Goal: Communication & Community: Connect with others

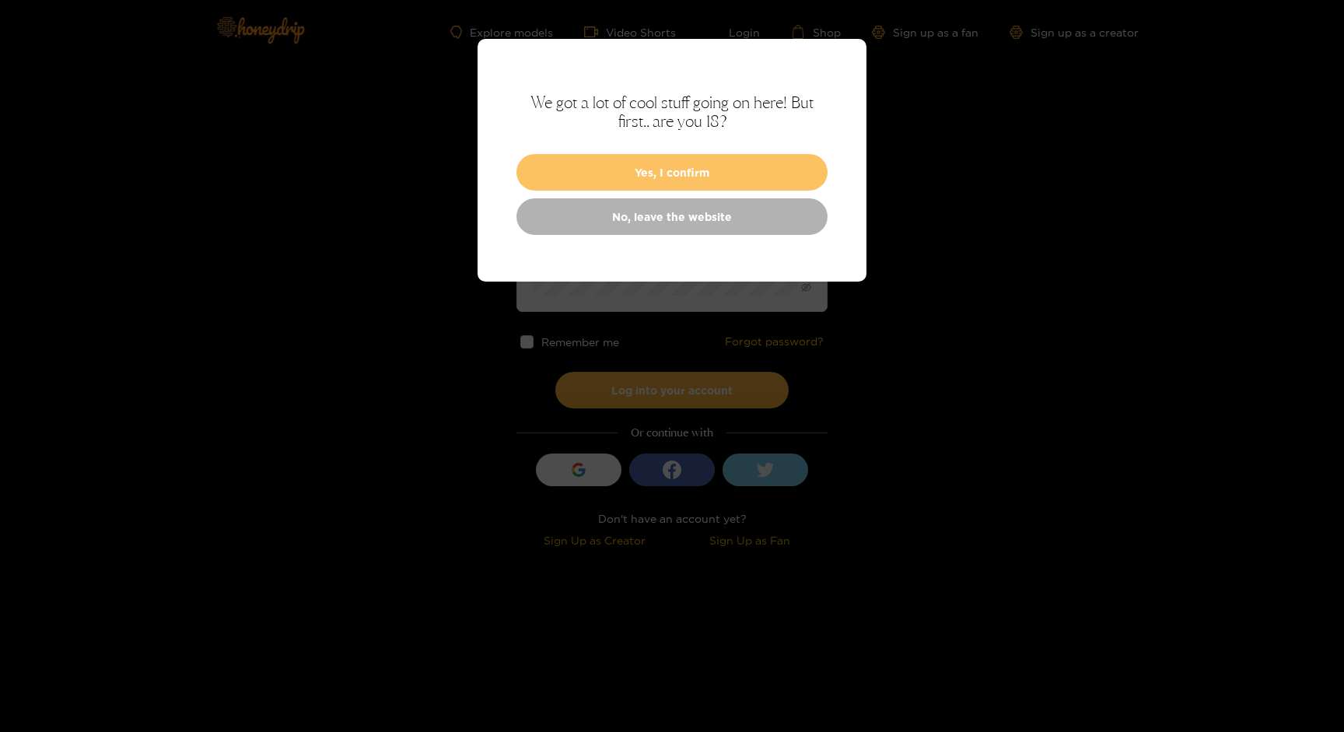
click at [642, 188] on button "Yes, I confirm" at bounding box center [671, 172] width 311 height 37
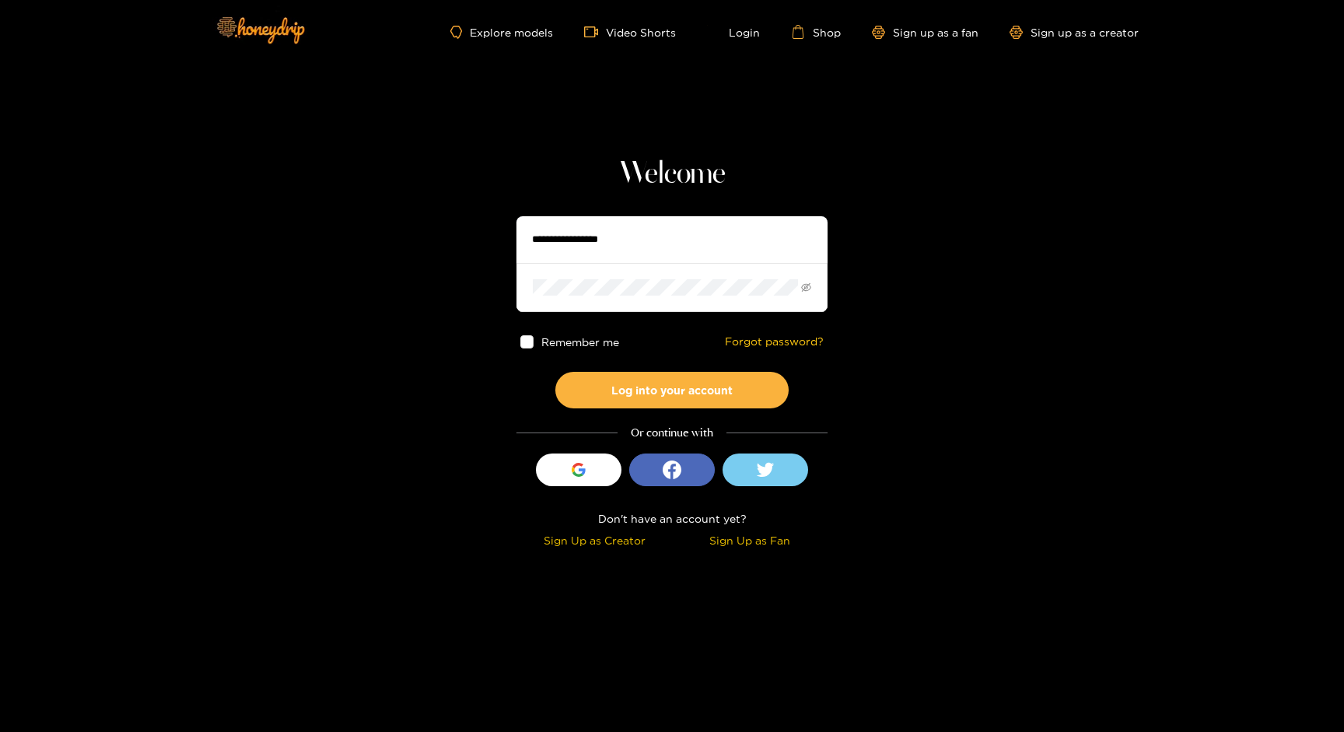
click at [667, 248] on input "text" at bounding box center [671, 239] width 311 height 47
type input "**********"
click at [667, 299] on span at bounding box center [671, 287] width 311 height 48
click at [590, 457] on div "button" at bounding box center [579, 470] width 30 height 30
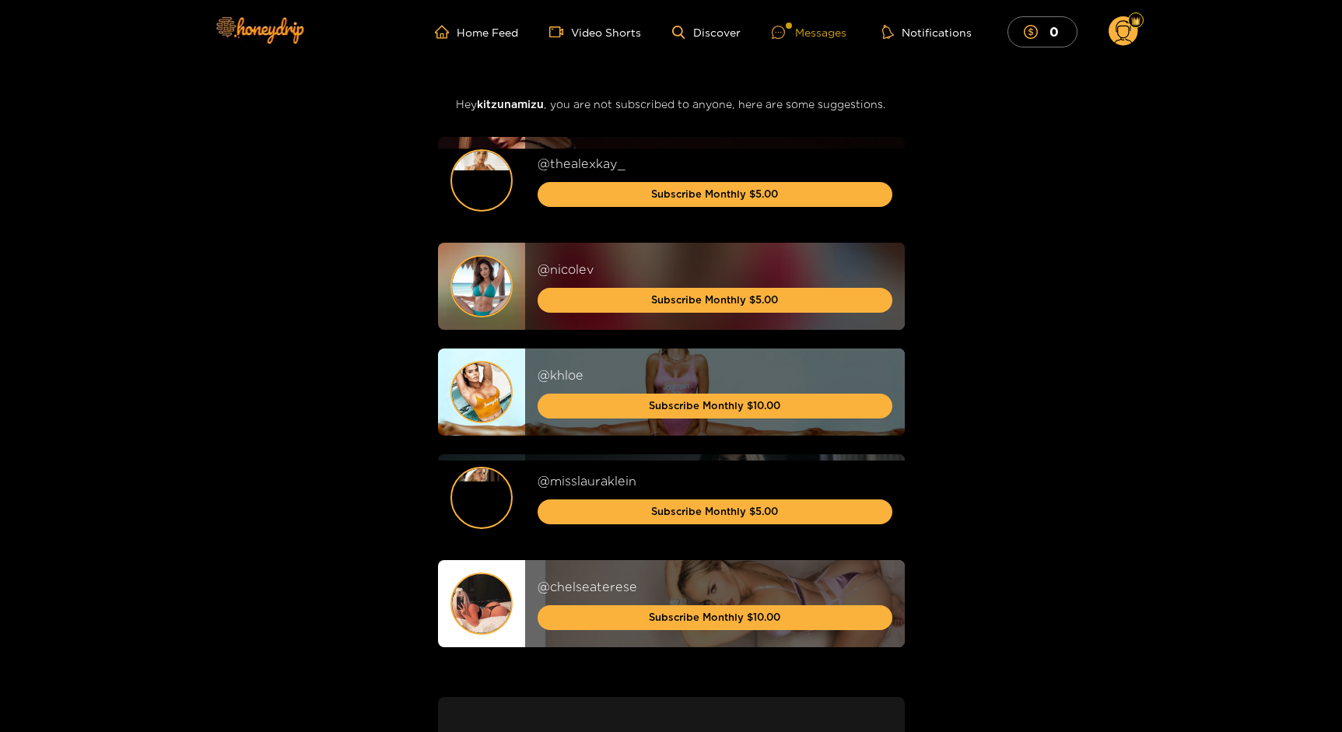
click at [835, 29] on div "Messages" at bounding box center [809, 32] width 75 height 18
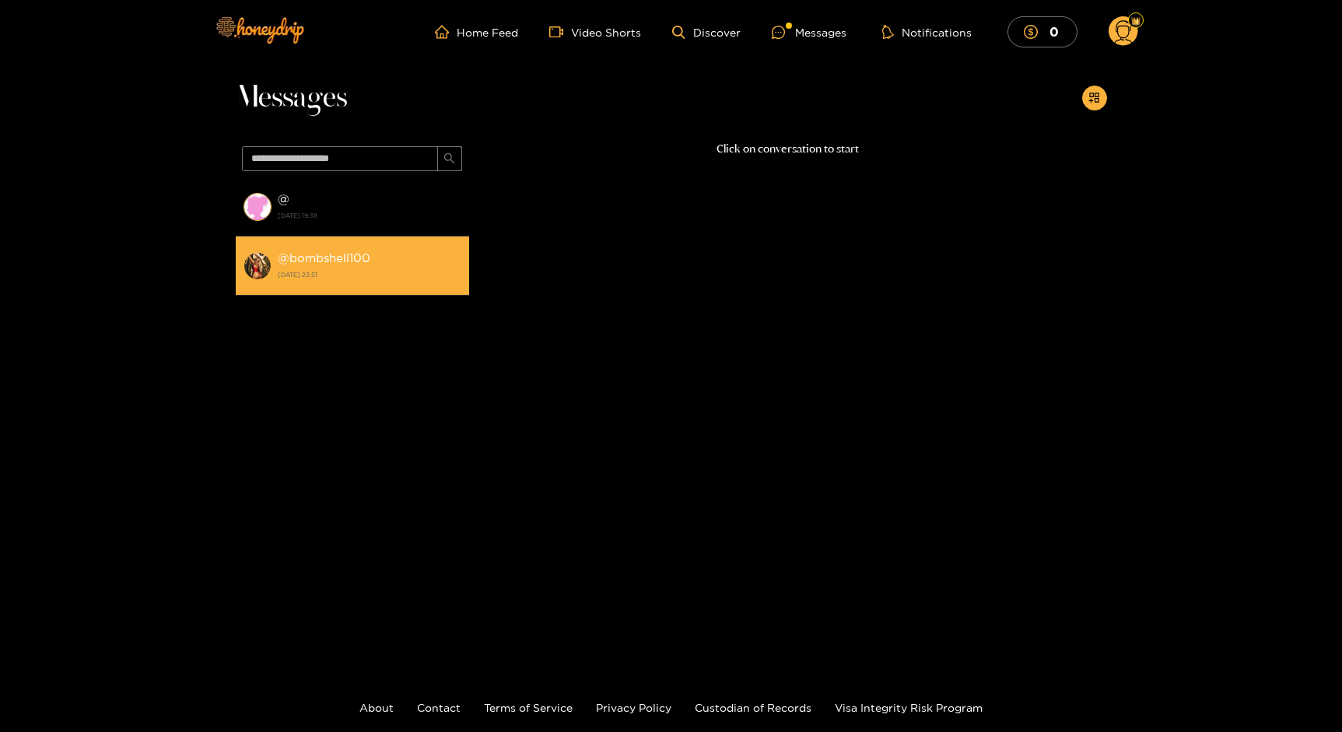
click at [385, 268] on strong "[DATE] 23:51" at bounding box center [370, 275] width 184 height 14
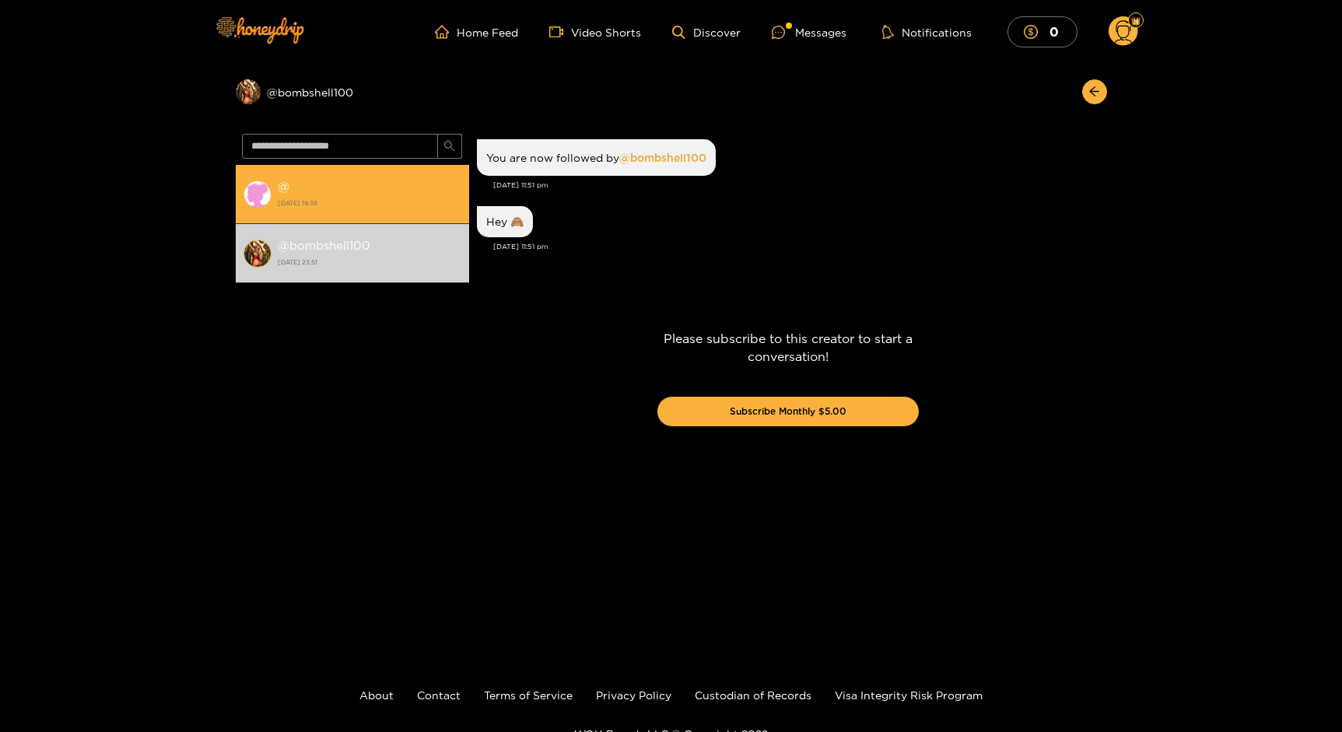
click at [365, 184] on div "@ [DATE] 19:38" at bounding box center [370, 194] width 184 height 35
click at [340, 195] on div "@ [DATE] 19:38" at bounding box center [370, 194] width 184 height 35
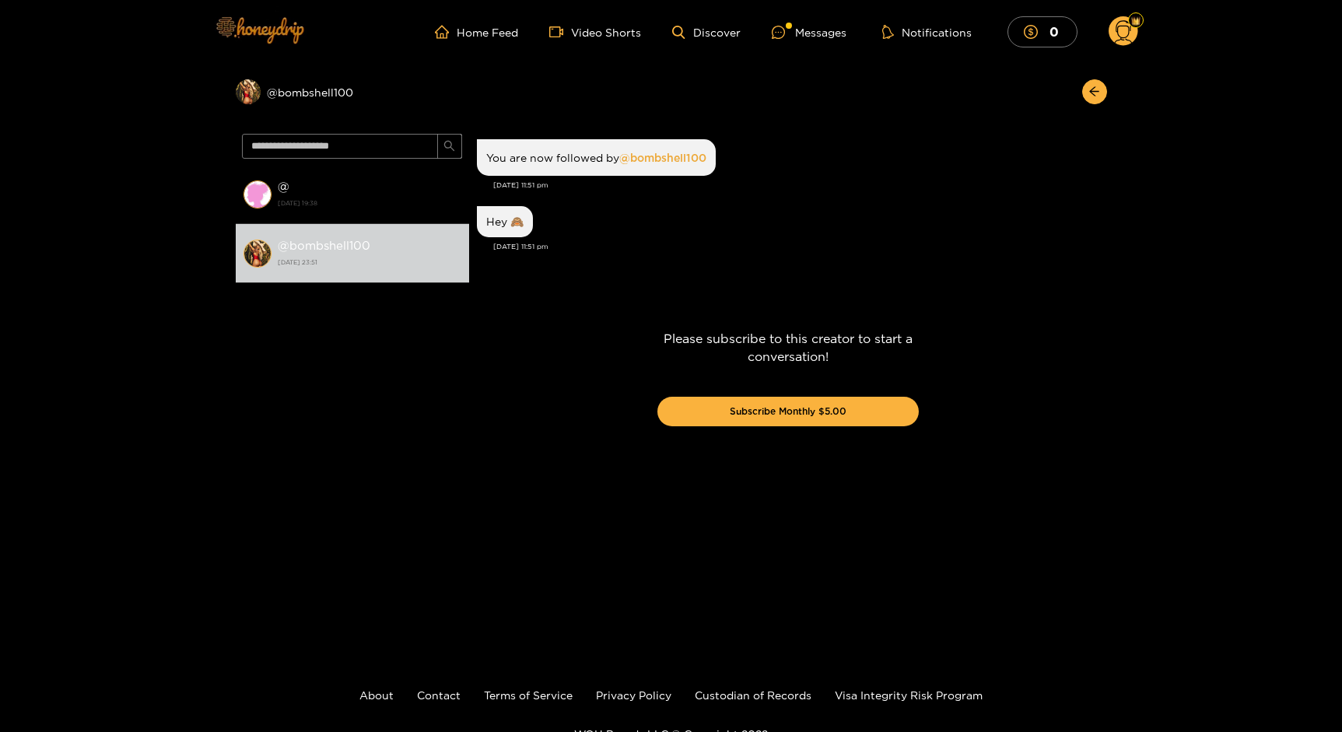
click at [257, 35] on img at bounding box center [259, 29] width 109 height 65
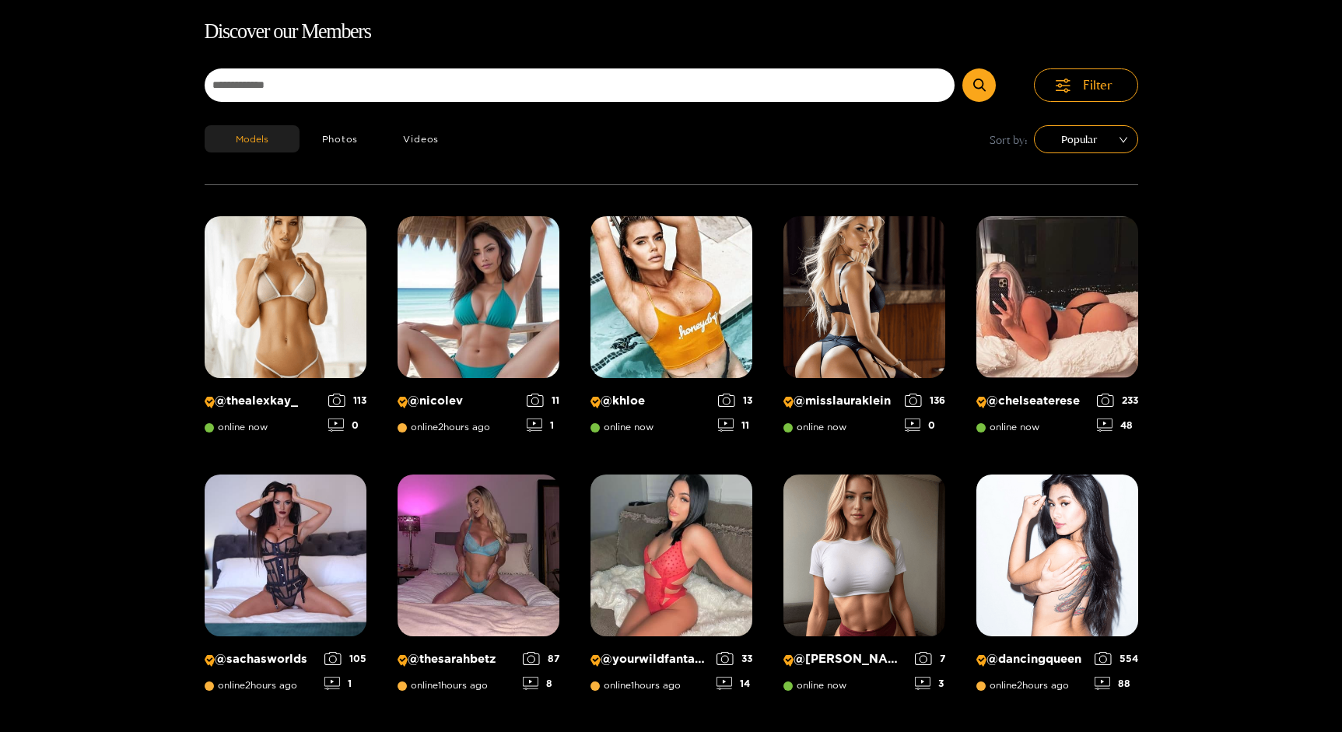
scroll to position [100, 0]
